Goal: Transaction & Acquisition: Purchase product/service

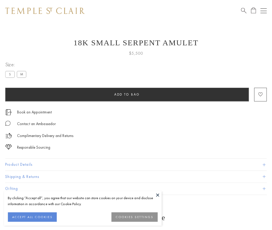
scroll to position [6, 0]
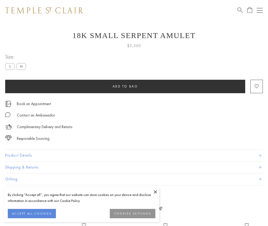
click at [125, 86] on span "Add to bag" at bounding box center [125, 86] width 25 height 4
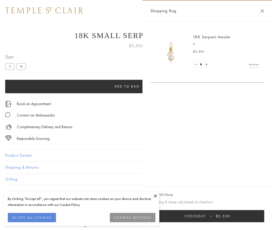
click at [214, 216] on button "Checkout $5,500" at bounding box center [207, 216] width 114 height 12
